Goal: Information Seeking & Learning: Get advice/opinions

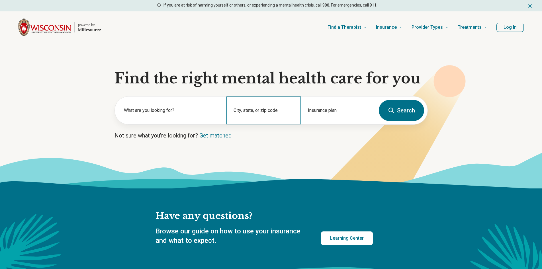
click at [249, 109] on div "City, state, or zip code" at bounding box center [263, 111] width 74 height 28
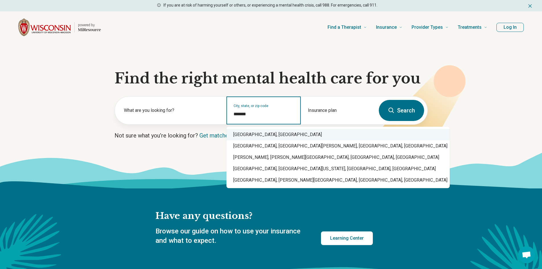
click at [255, 134] on div "[GEOGRAPHIC_DATA], [GEOGRAPHIC_DATA]" at bounding box center [337, 134] width 223 height 11
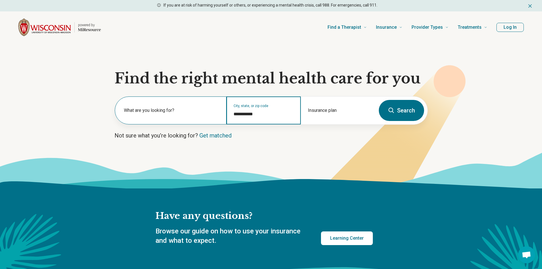
type input "**********"
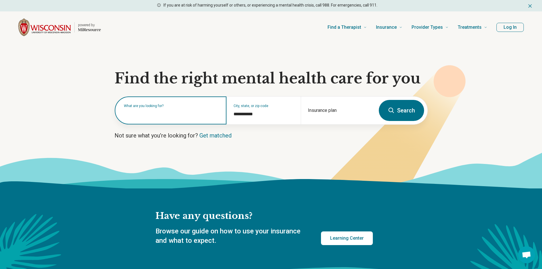
click at [159, 118] on div "What are you looking for?" at bounding box center [171, 111] width 112 height 28
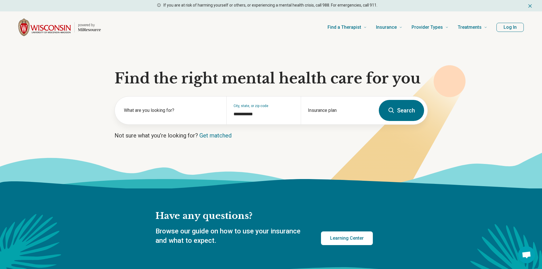
click at [302, 155] on icon at bounding box center [271, 170] width 542 height 36
click at [400, 111] on button "Search" at bounding box center [401, 110] width 45 height 21
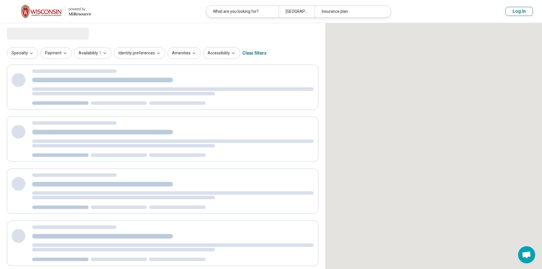
select select "***"
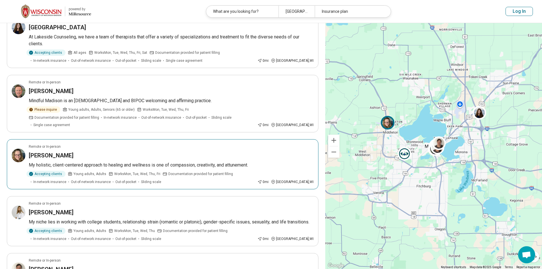
scroll to position [427, 0]
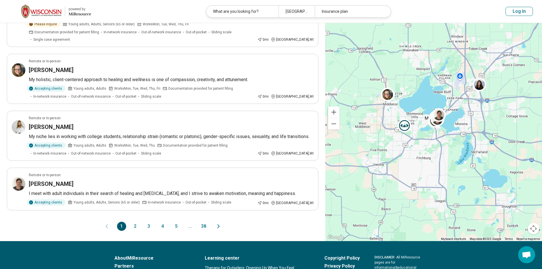
click at [134, 222] on button "2" at bounding box center [135, 226] width 9 height 9
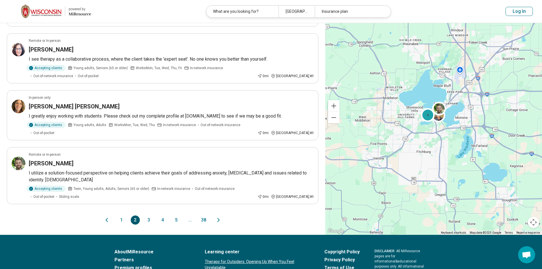
click at [147, 225] on button "3" at bounding box center [148, 220] width 9 height 9
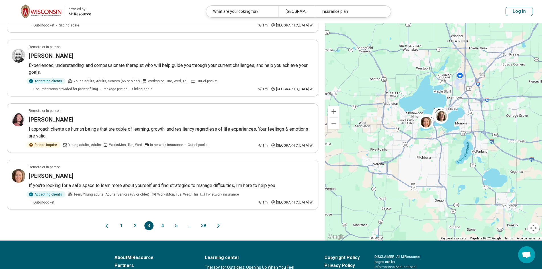
click at [158, 221] on button "4" at bounding box center [162, 225] width 9 height 9
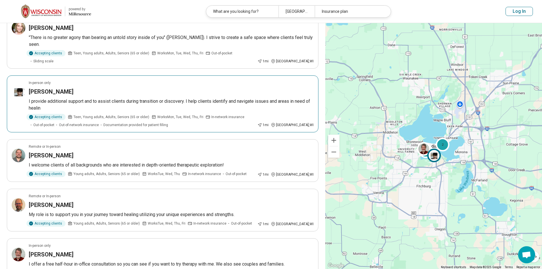
scroll to position [370, 0]
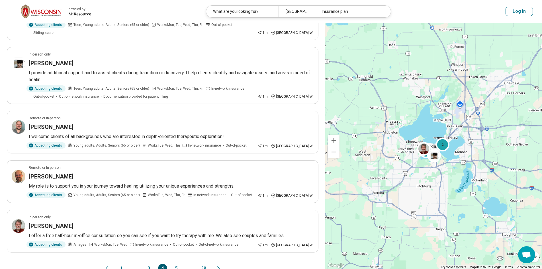
click at [173, 264] on button "5" at bounding box center [176, 268] width 9 height 9
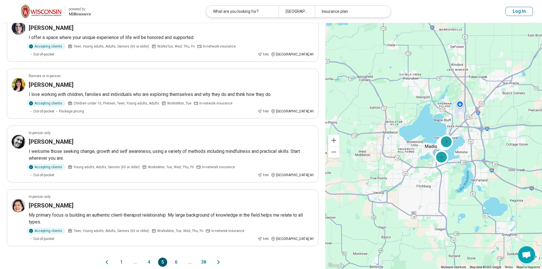
scroll to position [427, 0]
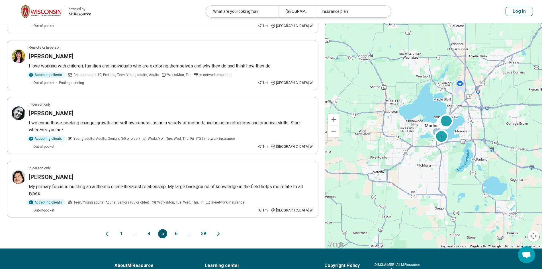
click at [222, 229] on div "1 ... 4 5 6 ... 38" at bounding box center [162, 233] width 311 height 9
click at [219, 230] on icon "Next page" at bounding box center [218, 233] width 7 height 7
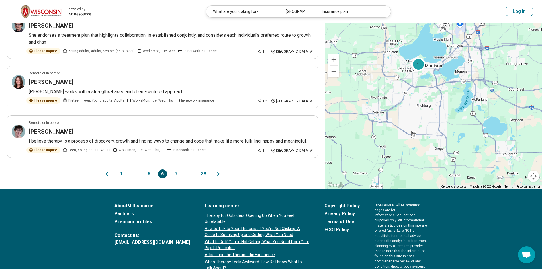
click at [218, 177] on icon "Next page" at bounding box center [218, 174] width 7 height 7
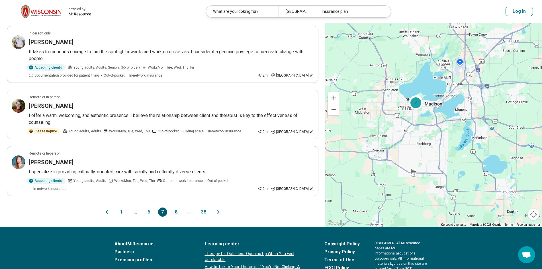
click at [219, 209] on icon "Next page" at bounding box center [218, 212] width 7 height 7
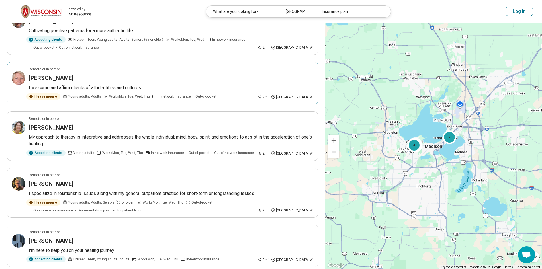
scroll to position [256, 0]
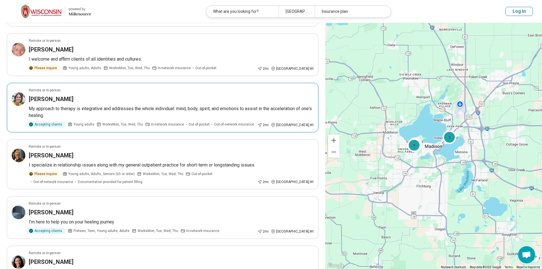
click at [190, 109] on p "My approach to therapy is integrative and addresses the whole individual: mind,…" at bounding box center [171, 112] width 285 height 14
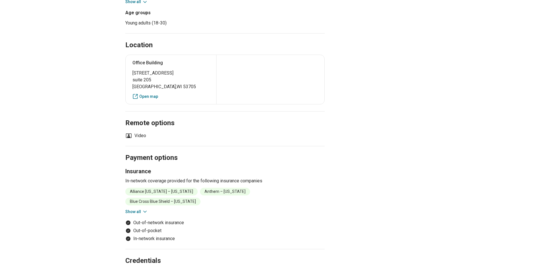
scroll to position [256, 0]
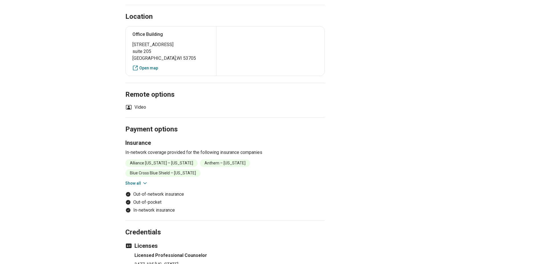
click at [132, 181] on button "Show all" at bounding box center [136, 184] width 22 height 6
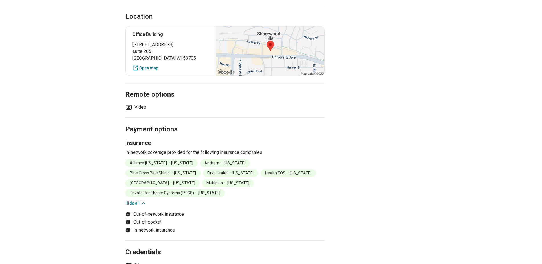
click at [203, 174] on li "First Health – Wisconsin" at bounding box center [231, 173] width 56 height 8
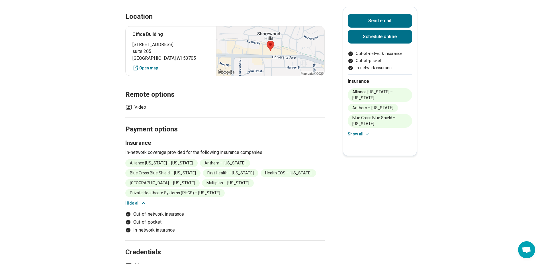
click at [113, 174] on main "Jennifer M Warner Licensed Professional Counselor (LPC) Accepting clients Updat…" at bounding box center [271, 31] width 542 height 528
click at [190, 219] on li "Out-of-pocket" at bounding box center [224, 222] width 199 height 7
